Goal: Information Seeking & Learning: Learn about a topic

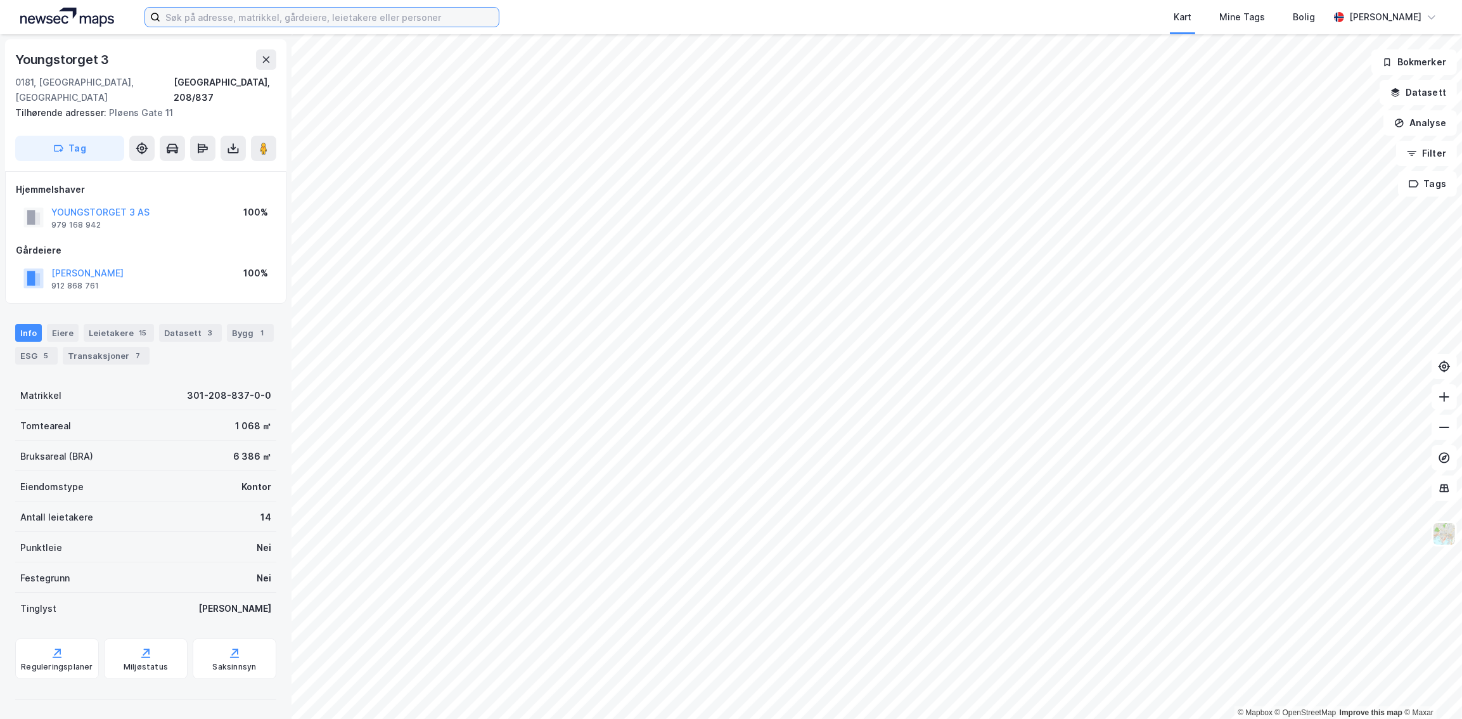
click at [223, 17] on input at bounding box center [329, 17] width 339 height 19
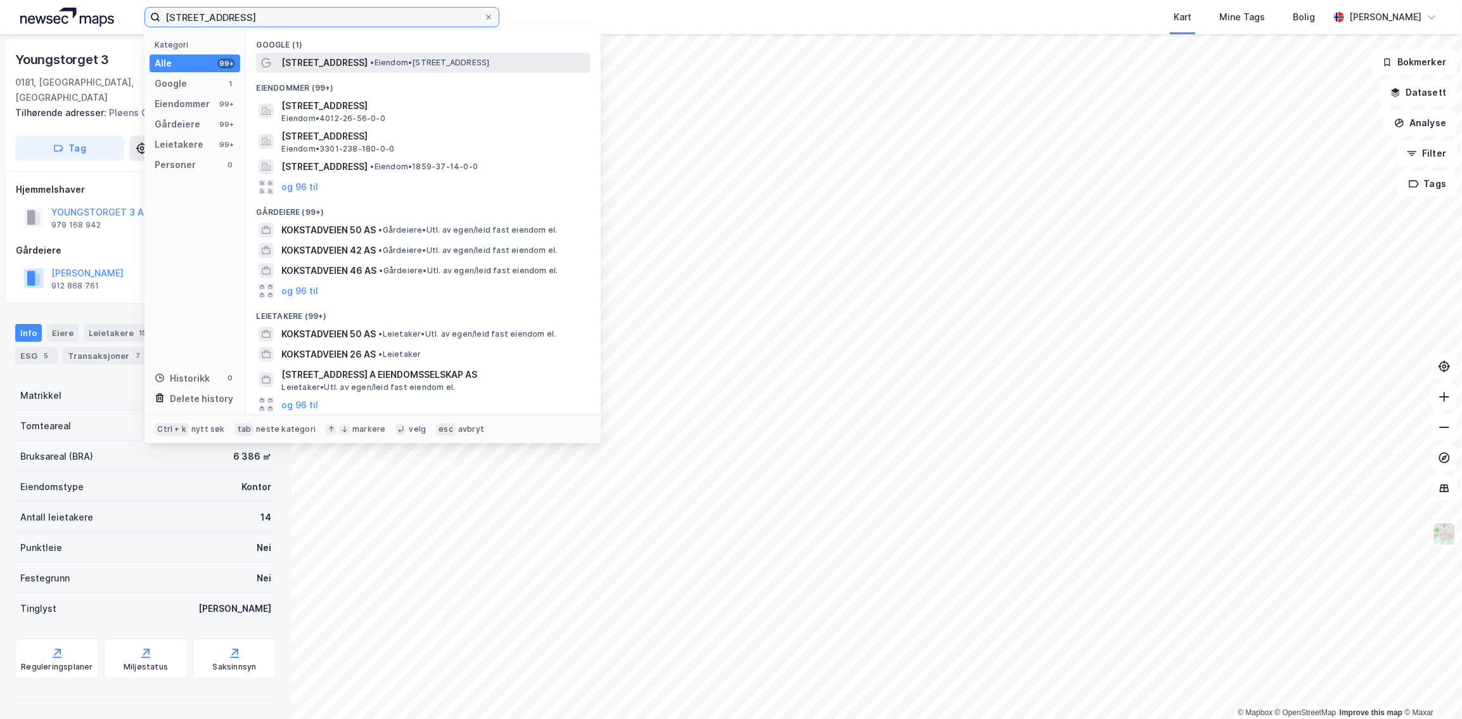
type input "[STREET_ADDRESS]"
click at [304, 63] on span "[STREET_ADDRESS]" at bounding box center [324, 62] width 86 height 15
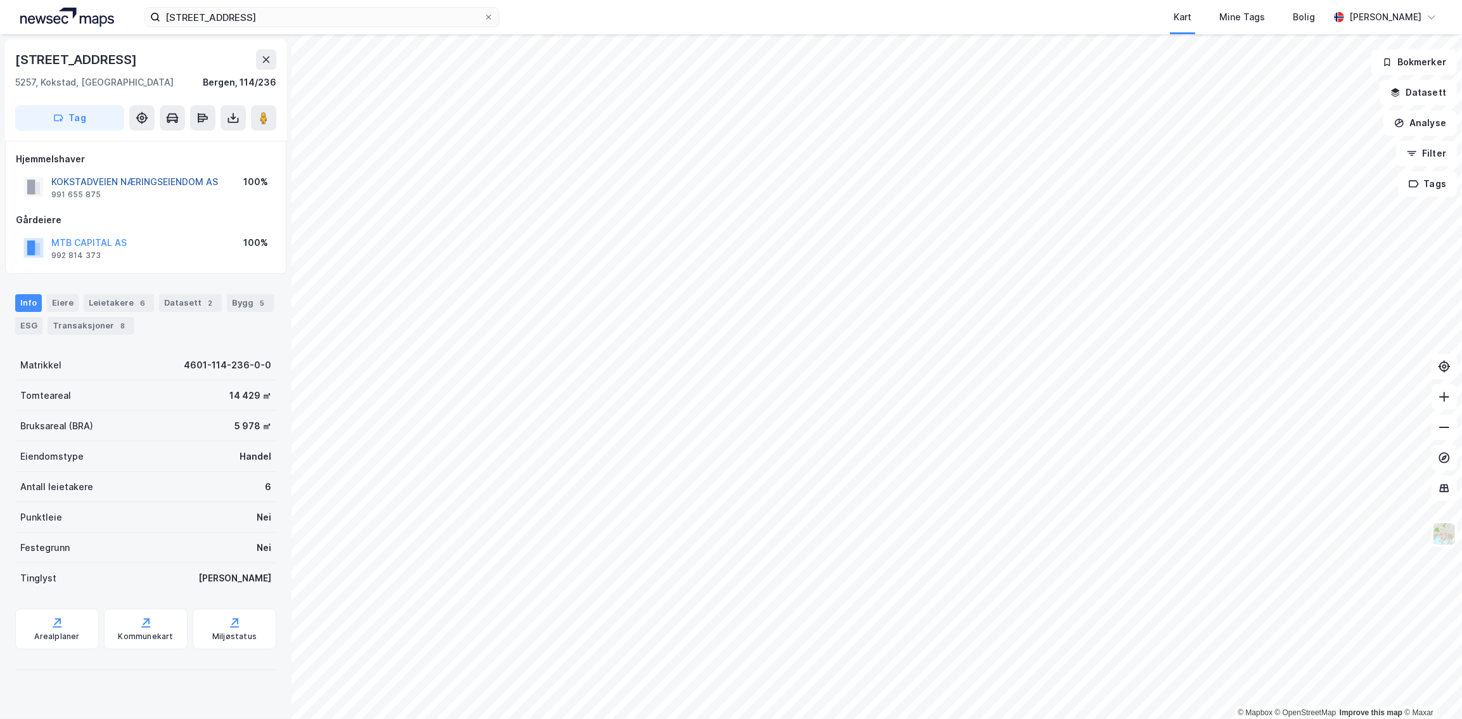
click at [0, 0] on button "KOKSTADVEIEN NÆRINGSEIENDOM AS" at bounding box center [0, 0] width 0 height 0
click at [0, 0] on button "MTB CAPITAL AS" at bounding box center [0, 0] width 0 height 0
click at [103, 242] on div "© Mapbox © OpenStreetMap Improve this map © Maxar Kokstadvegen 15 5257, Kokstad…" at bounding box center [731, 376] width 1462 height 685
click at [142, 61] on div "Ingen adresse" at bounding box center [145, 59] width 261 height 20
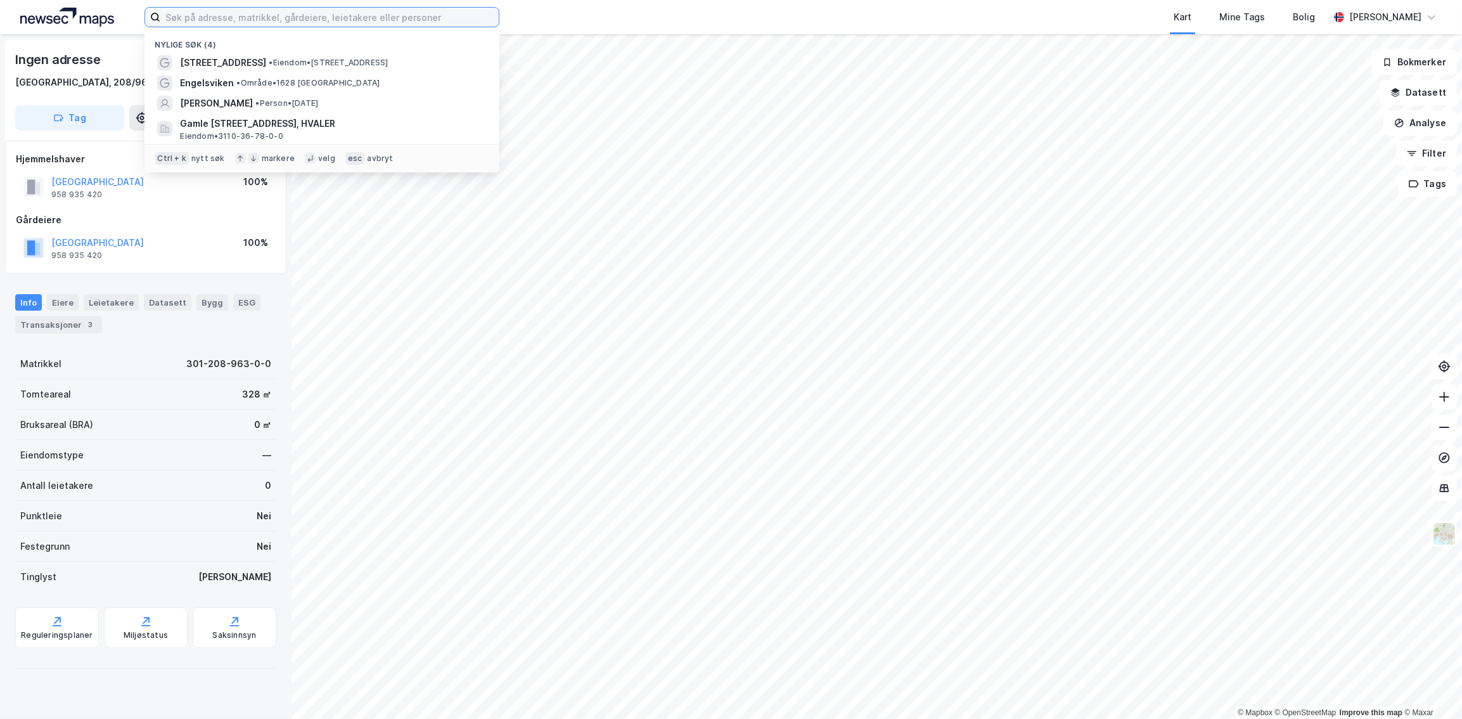
click at [210, 18] on input at bounding box center [329, 17] width 339 height 19
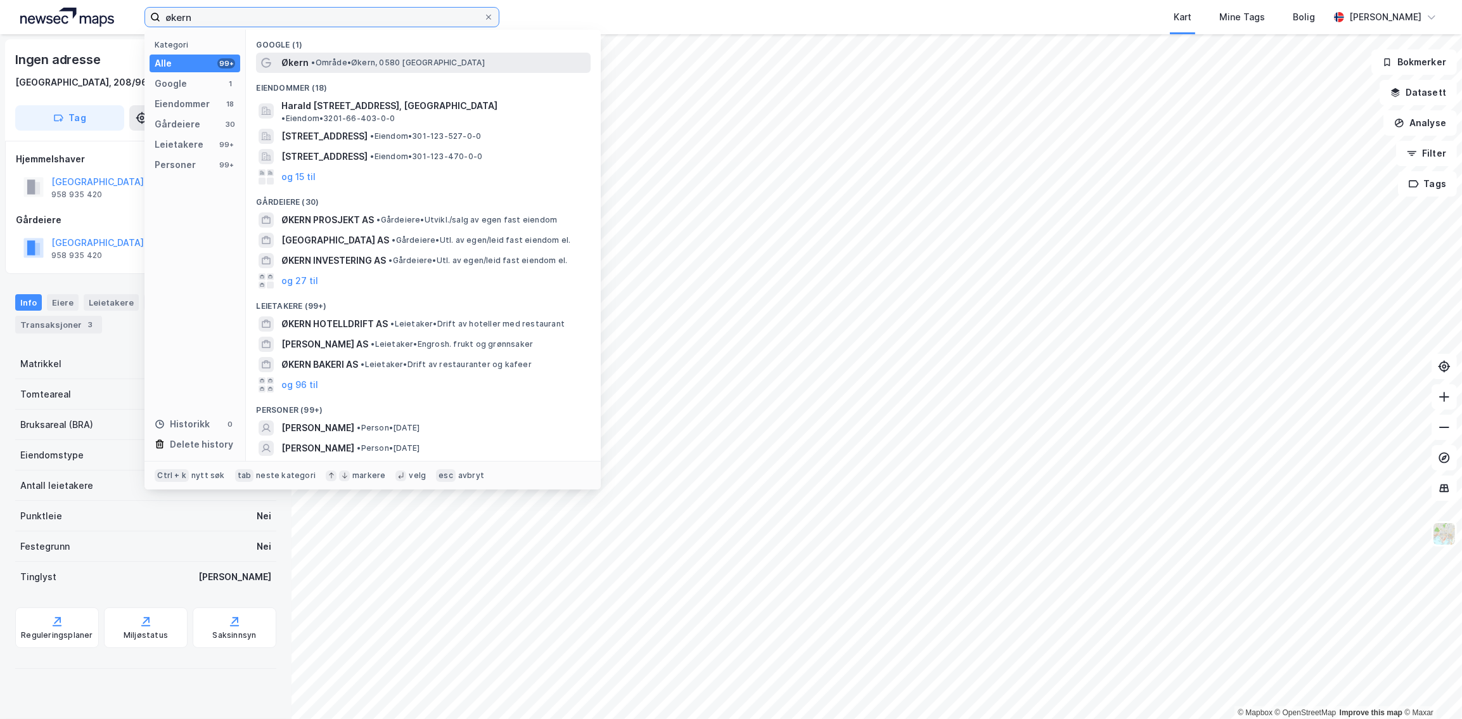
type input "økern"
click at [396, 61] on span "• Område • Økern, [GEOGRAPHIC_DATA]" at bounding box center [397, 63] width 173 height 10
